Goal: Information Seeking & Learning: Learn about a topic

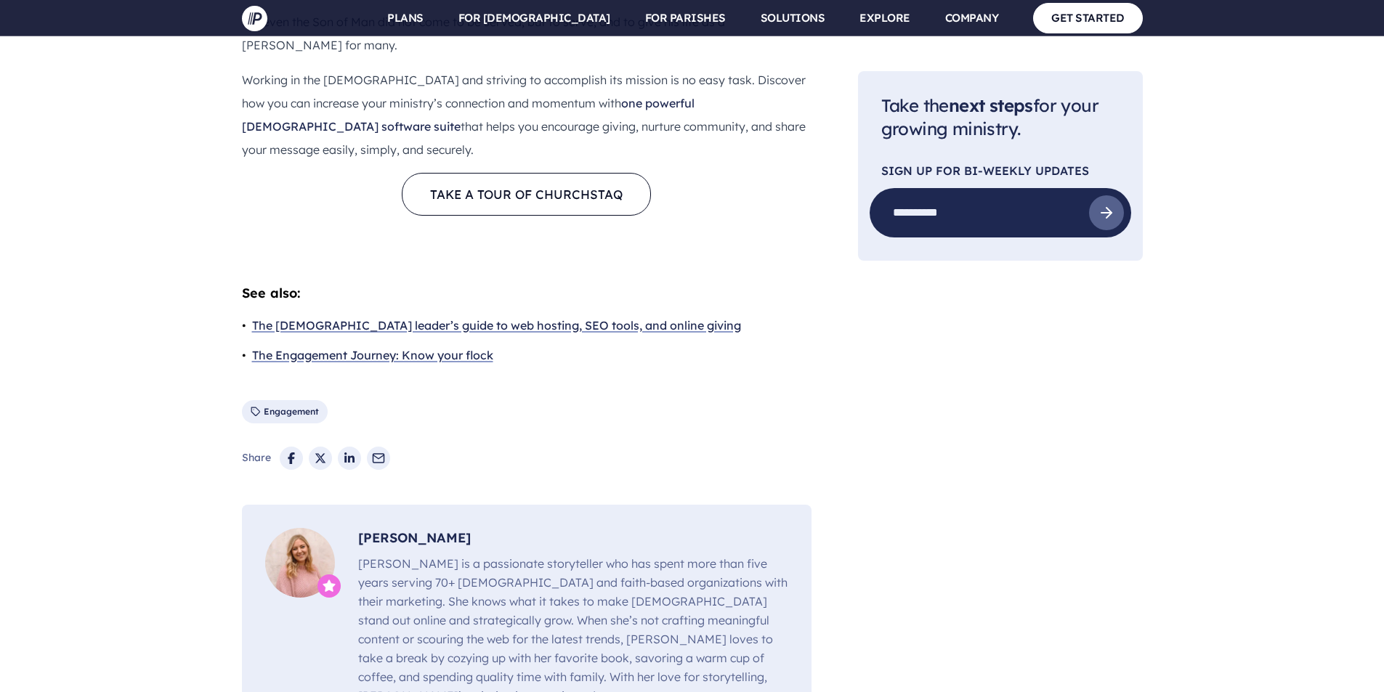
scroll to position [5519, 0]
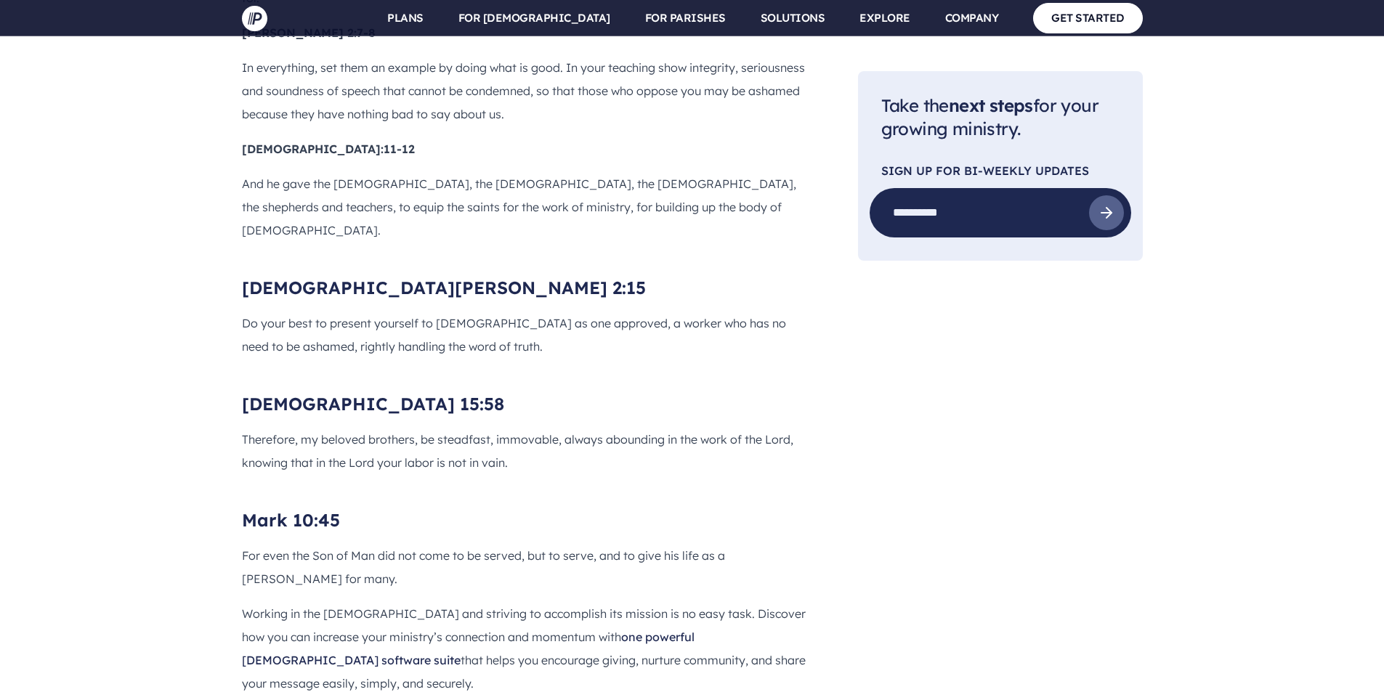
scroll to position [5009, 0]
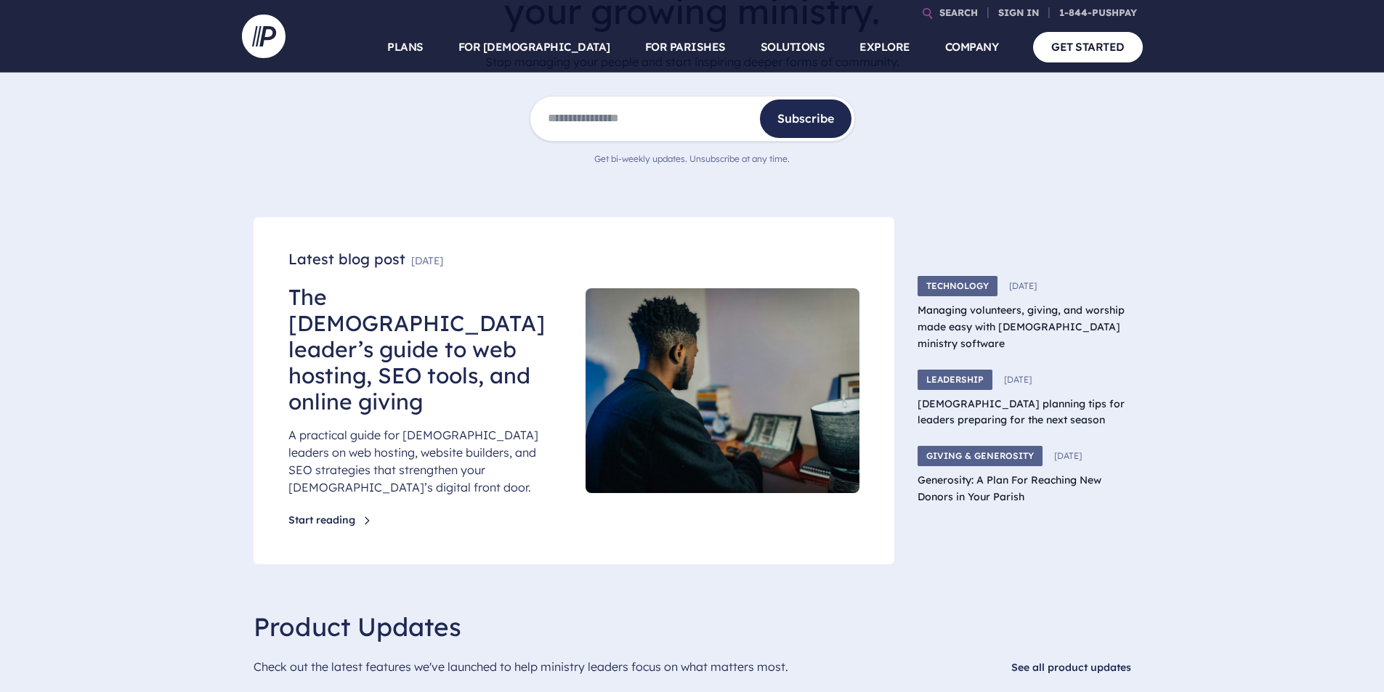
scroll to position [218, 0]
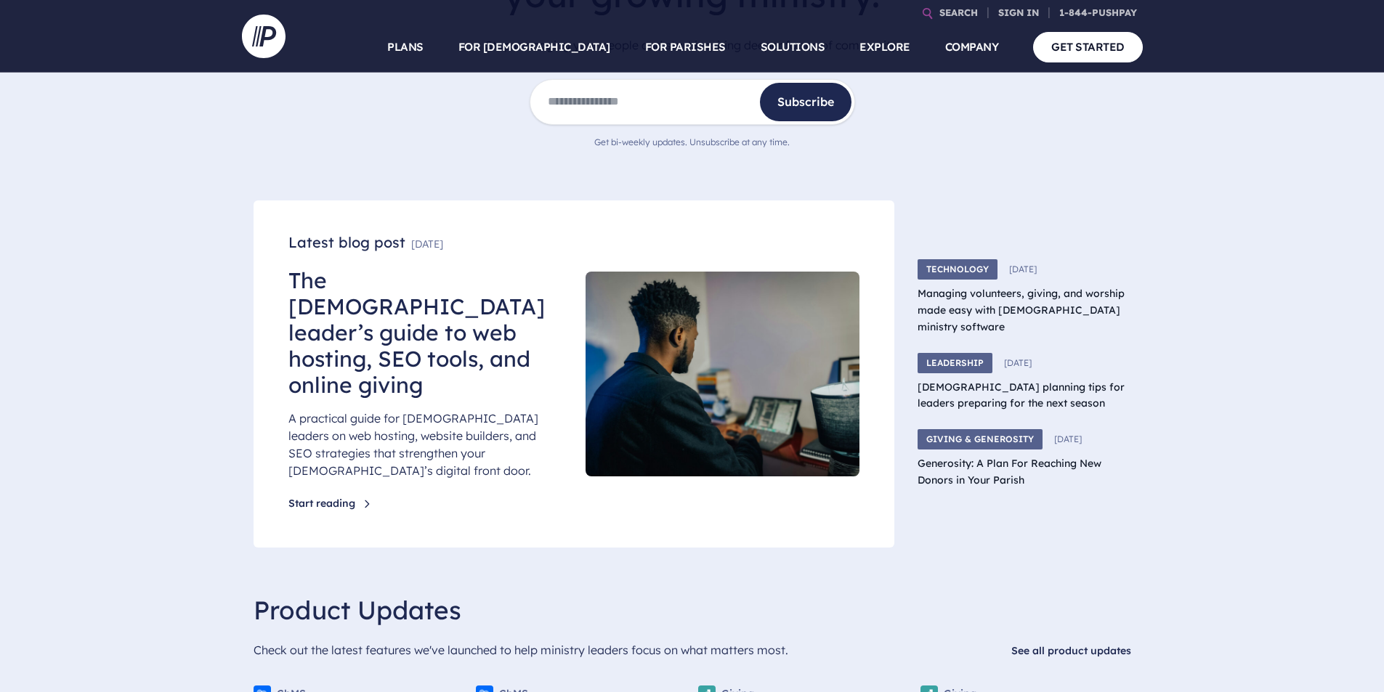
click at [360, 497] on link "Start reading" at bounding box center [330, 504] width 84 height 15
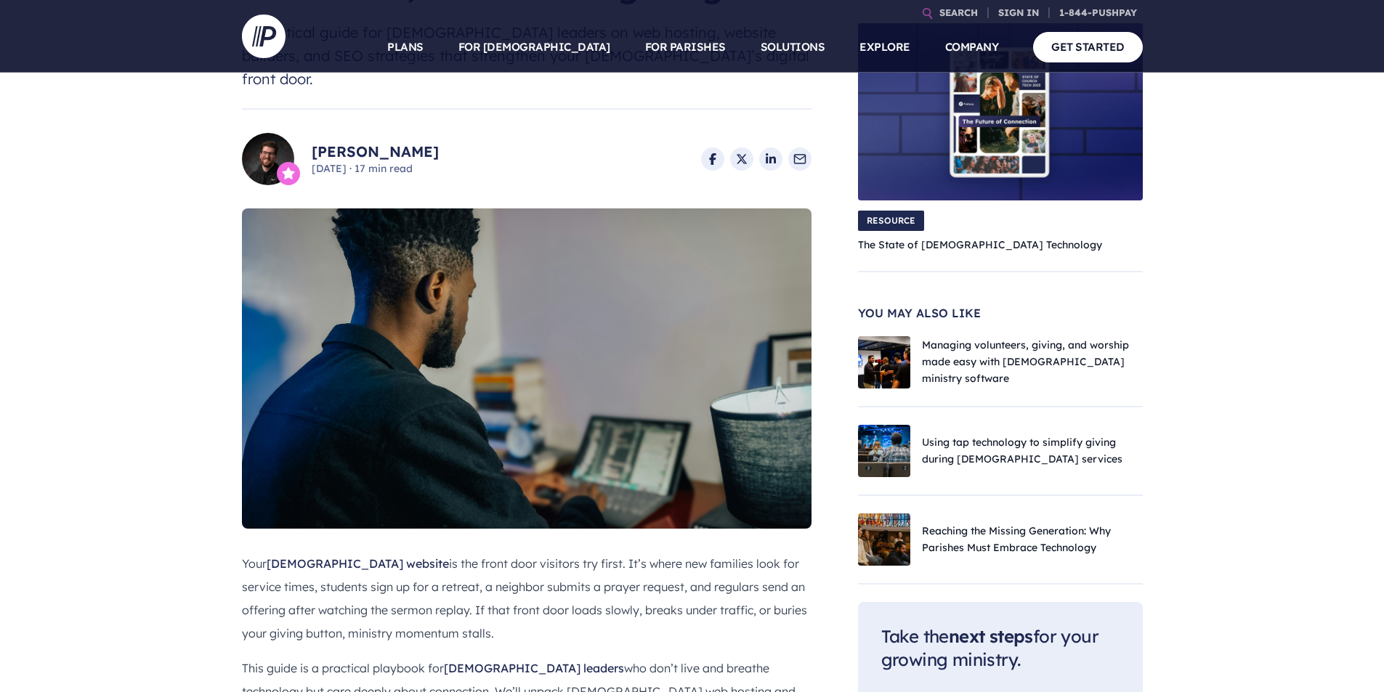
scroll to position [291, 0]
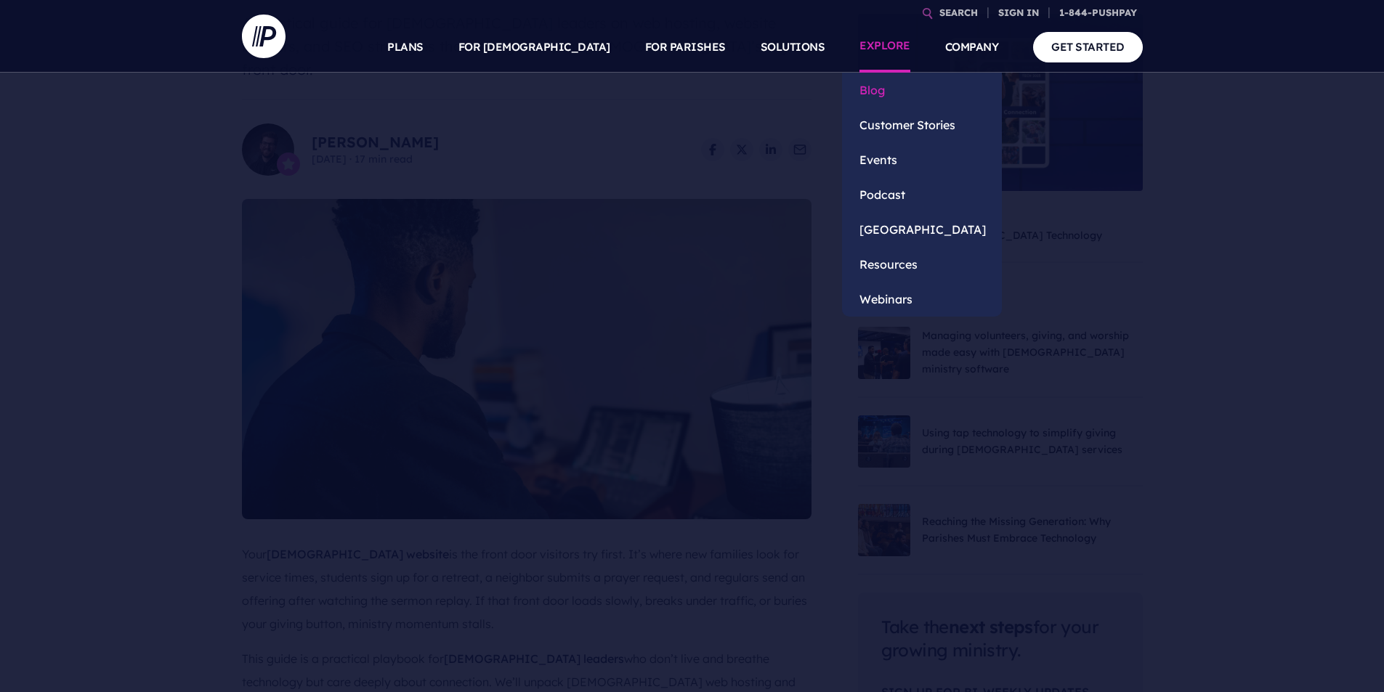
click at [880, 86] on link "Blog" at bounding box center [922, 90] width 160 height 35
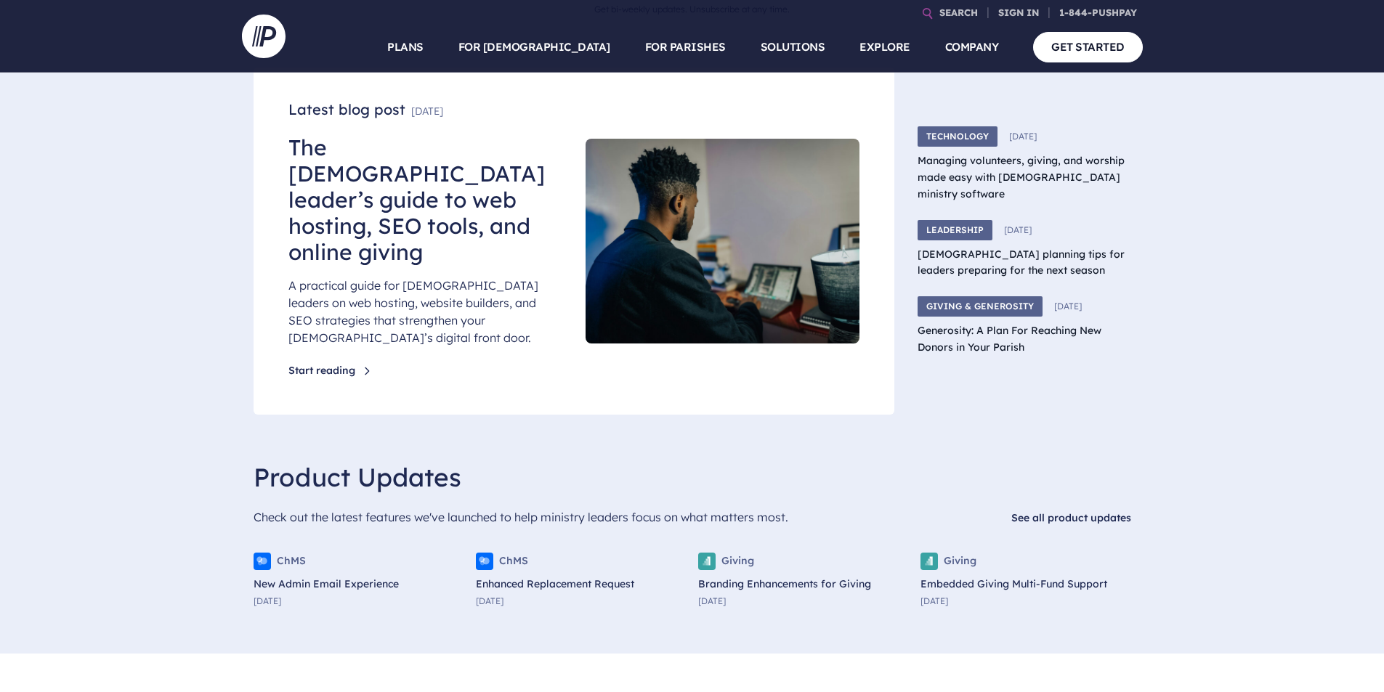
scroll to position [363, 0]
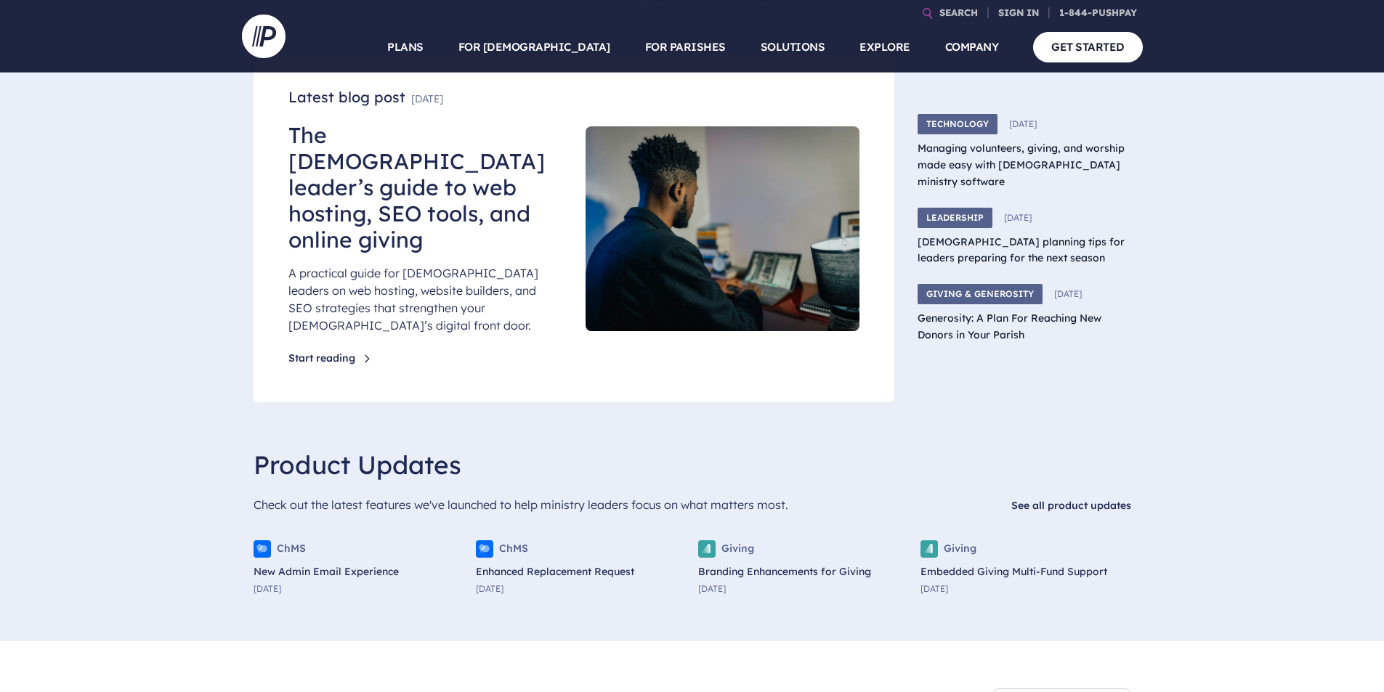
click at [282, 564] on link "New Admin Email Experience" at bounding box center [359, 572] width 211 height 17
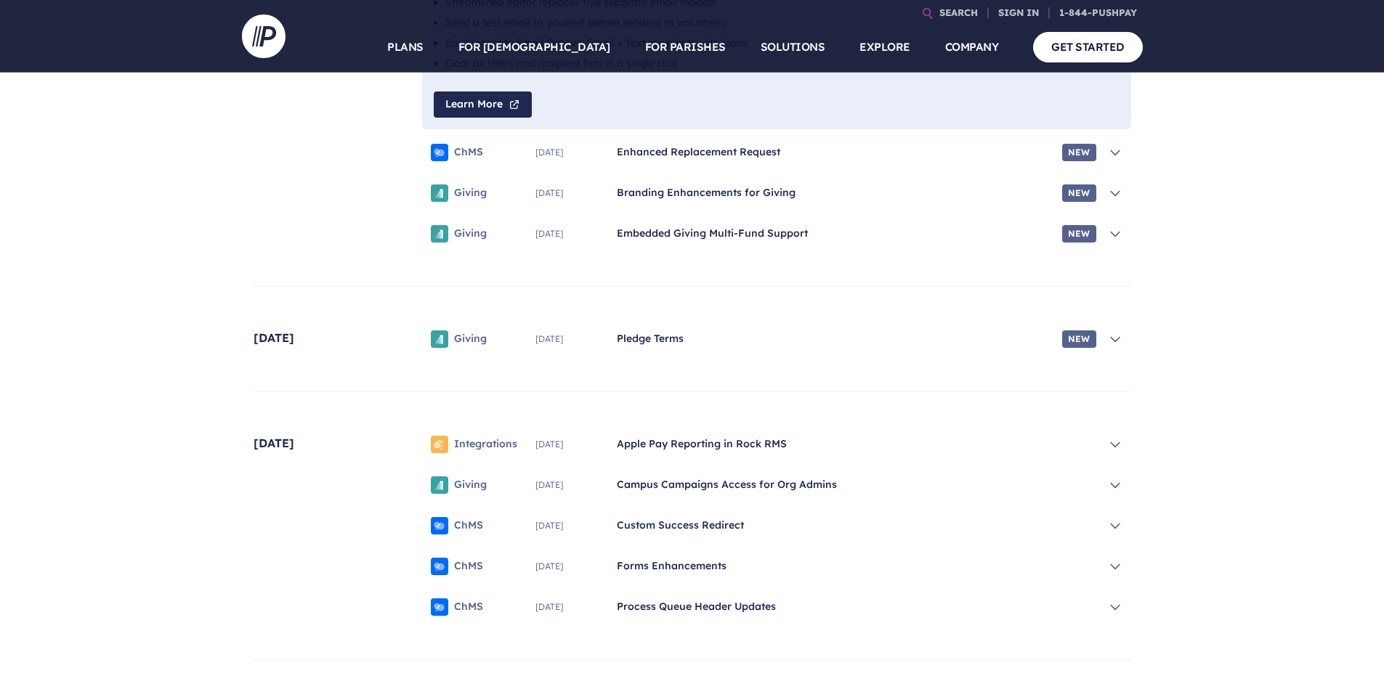
scroll to position [340, 0]
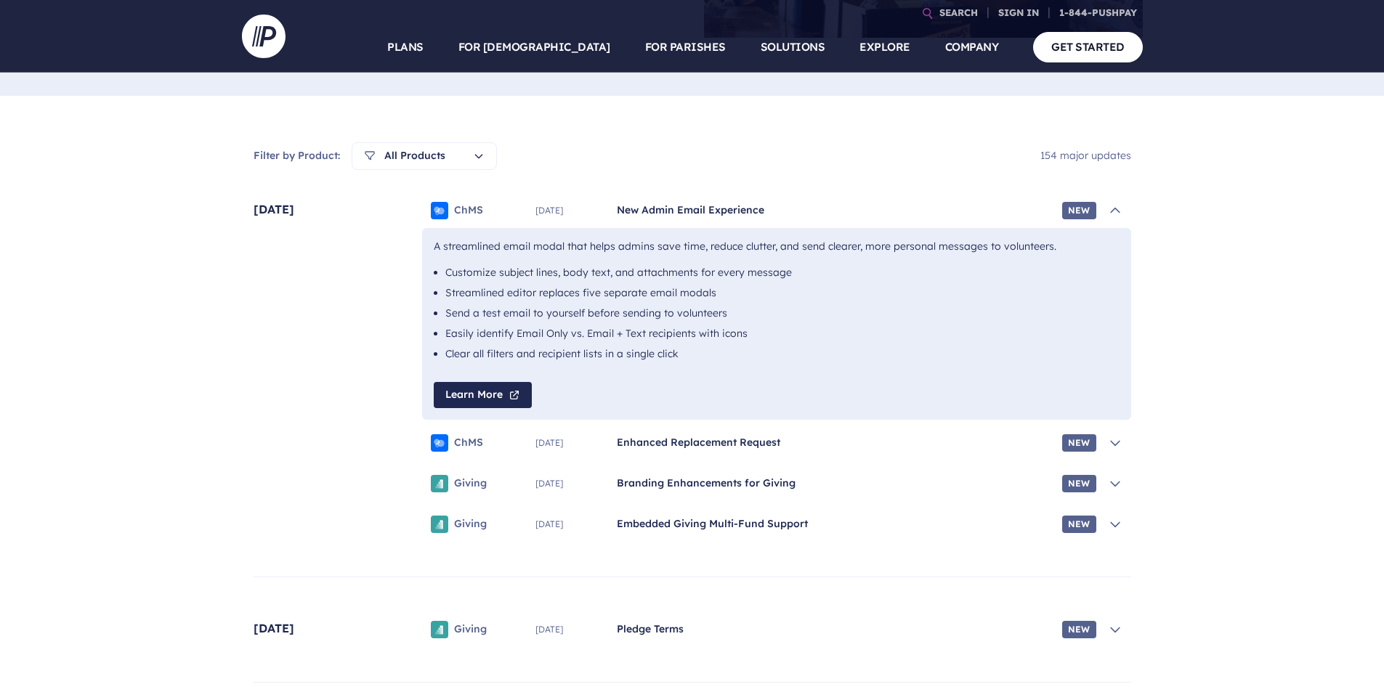
click at [487, 382] on link "Learn More" at bounding box center [483, 395] width 98 height 26
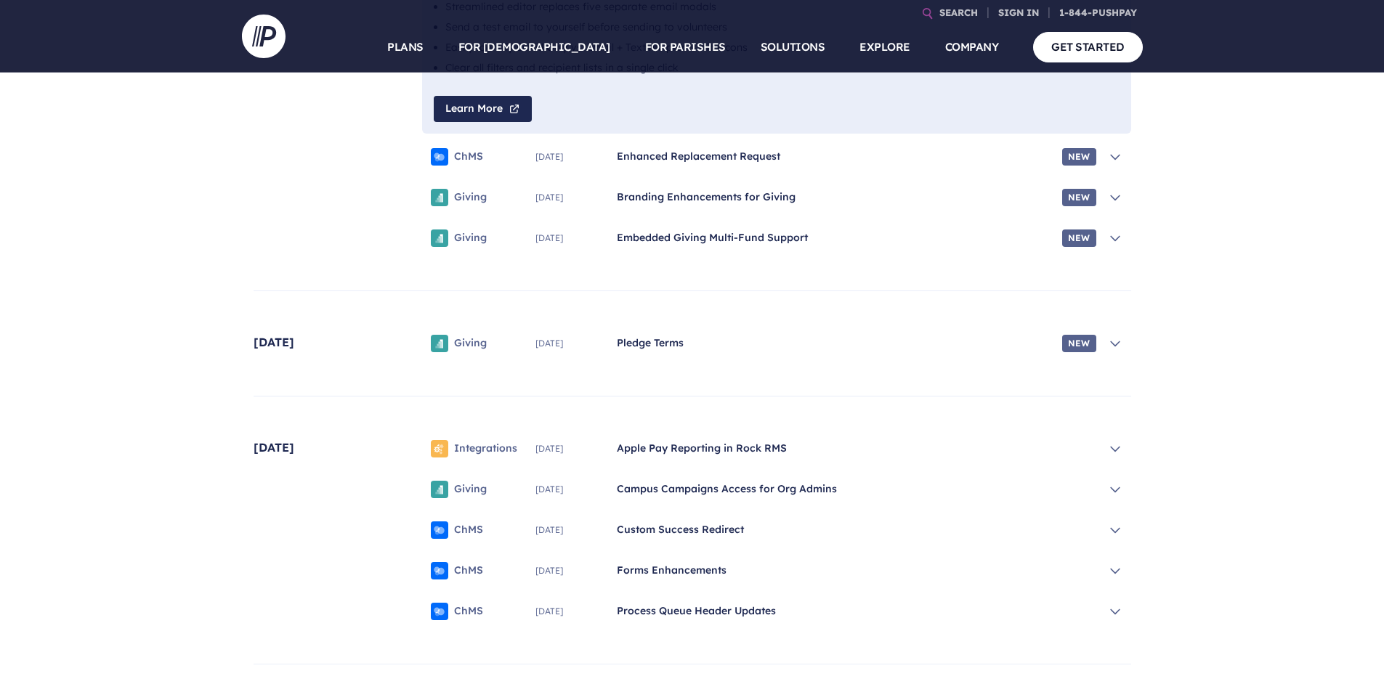
scroll to position [737, 0]
